Goal: Information Seeking & Learning: Learn about a topic

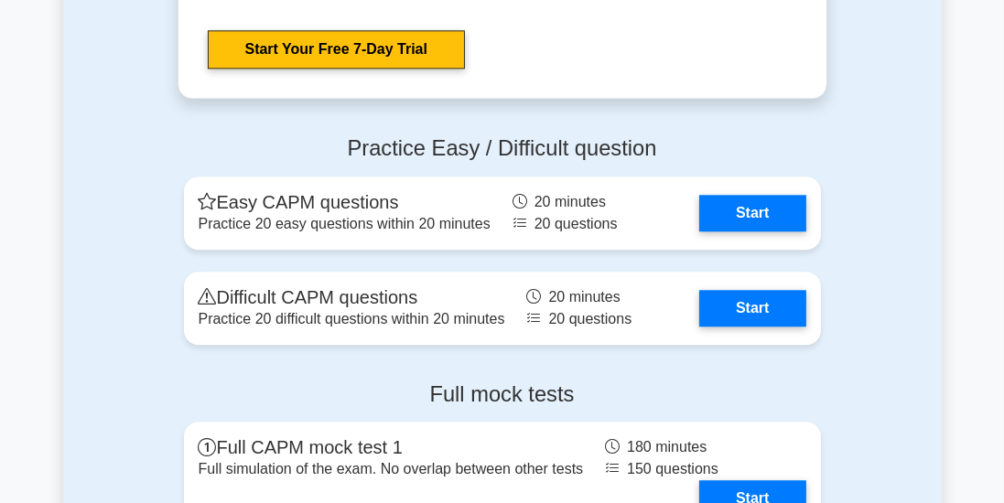
scroll to position [4700, 0]
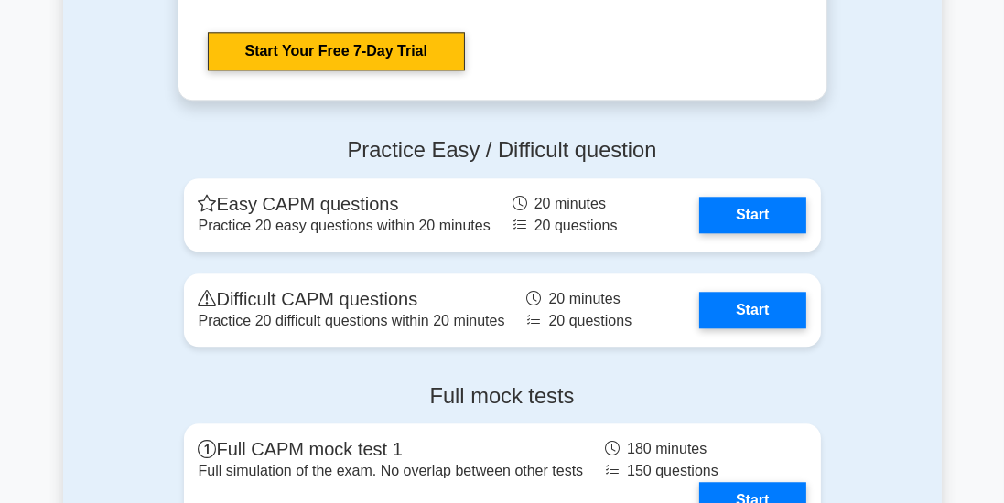
click at [784, 308] on link "Start" at bounding box center [752, 310] width 106 height 37
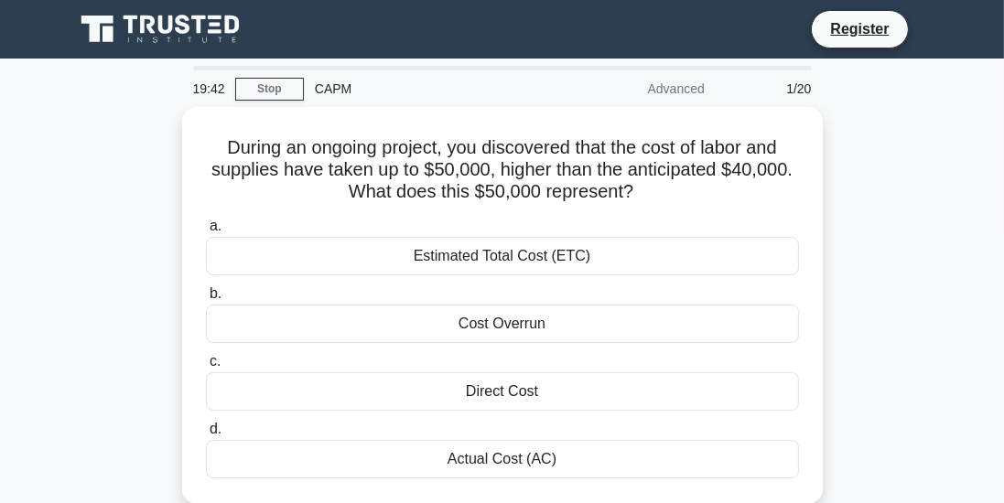
click at [795, 330] on div "Cost Overrun" at bounding box center [502, 324] width 593 height 38
click at [206, 300] on input "b. Cost Overrun" at bounding box center [206, 294] width 0 height 12
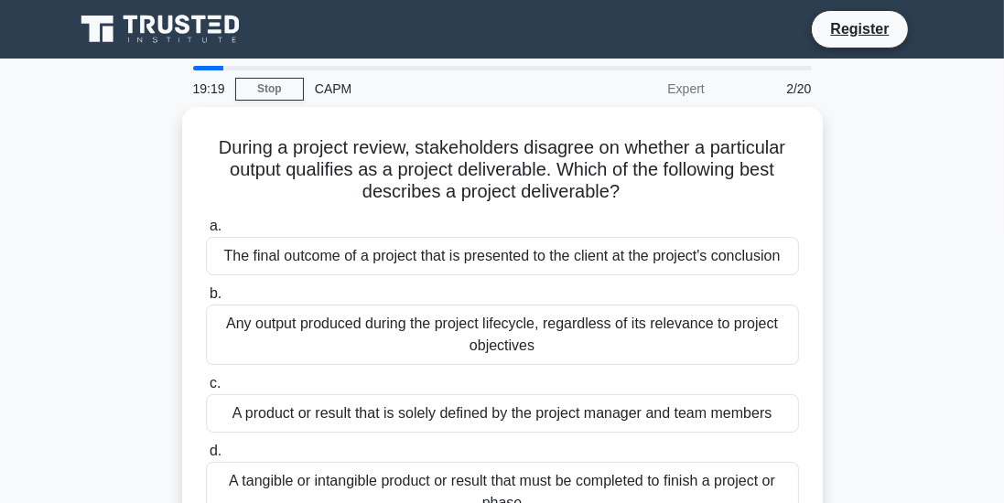
click at [231, 268] on div "The final outcome of a project that is presented to the client at the project's…" at bounding box center [502, 256] width 593 height 38
click at [206, 232] on input "a. The final outcome of a project that is presented to the client at the projec…" at bounding box center [206, 226] width 0 height 12
